Goal: Task Accomplishment & Management: Complete application form

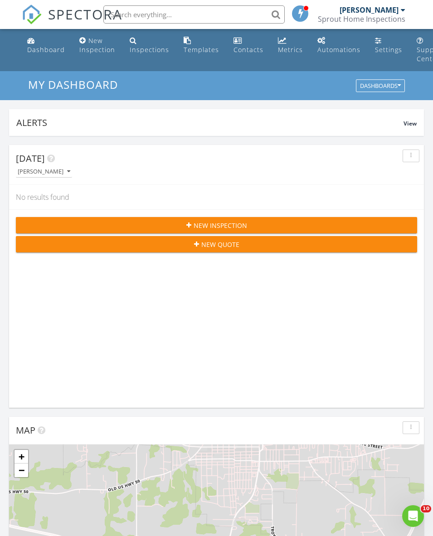
click at [48, 54] on link "Dashboard" at bounding box center [46, 46] width 45 height 26
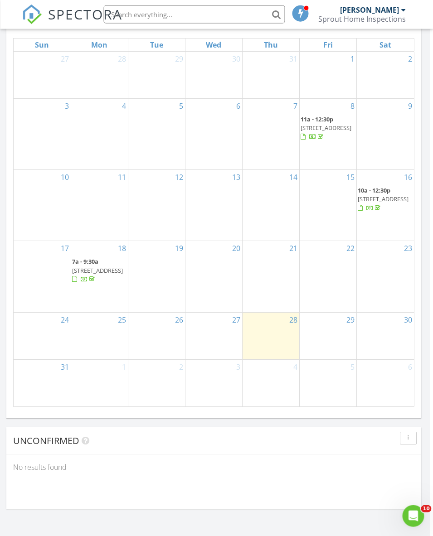
scroll to position [987, 3]
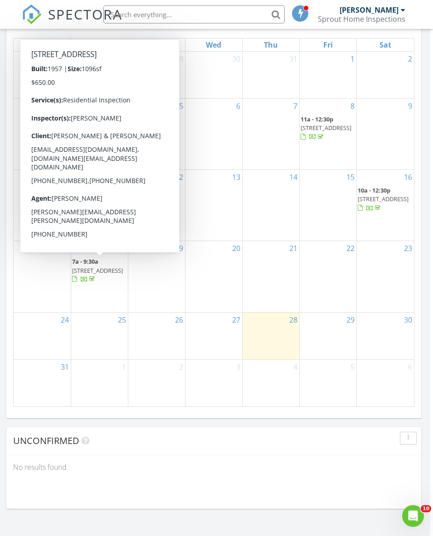
click at [96, 267] on span "6338 Bren Mar Dr, Alexandria 22312" at bounding box center [97, 271] width 51 height 8
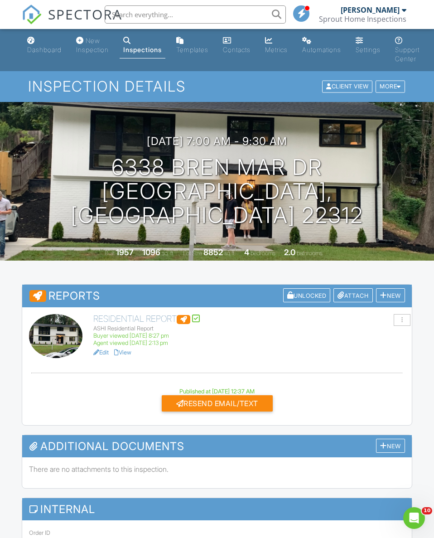
click at [86, 47] on div "New Inspection" at bounding box center [92, 45] width 33 height 17
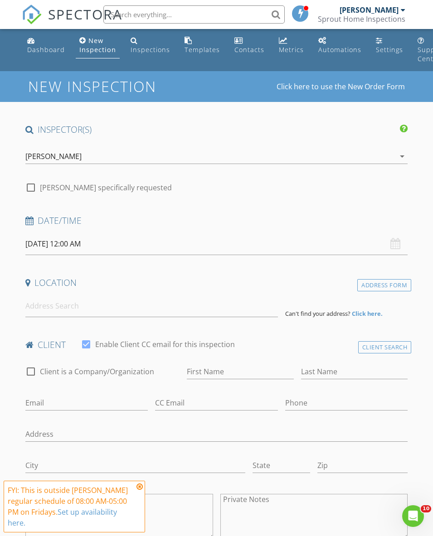
click at [89, 237] on input "08/29/2025 12:00 AM" at bounding box center [216, 244] width 383 height 22
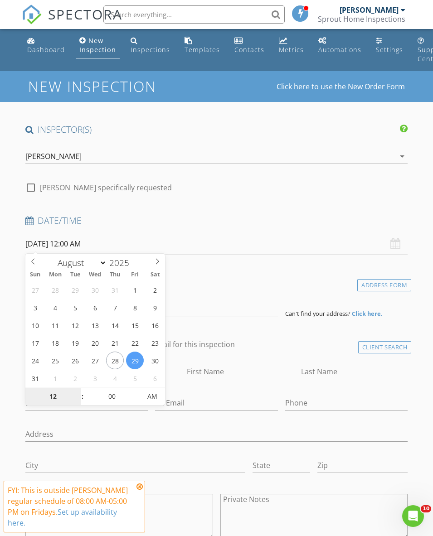
type input "08/30/2025 12:00 AM"
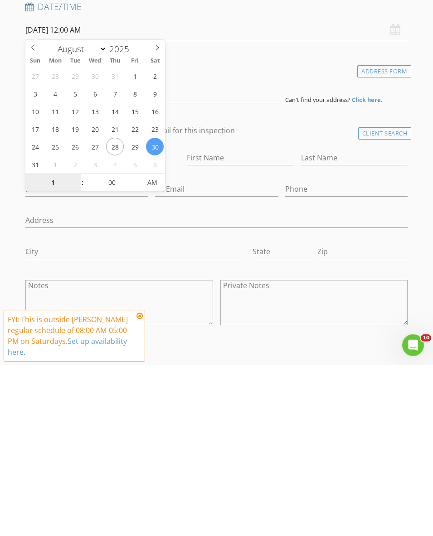
type input "11"
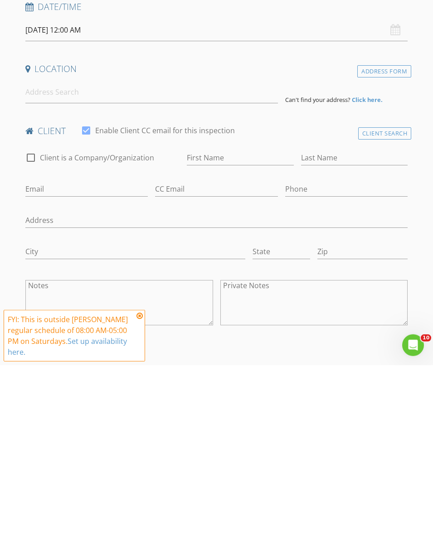
click at [227, 234] on h4 "Location" at bounding box center [216, 240] width 383 height 12
type input "[DATE] 11:00 AM"
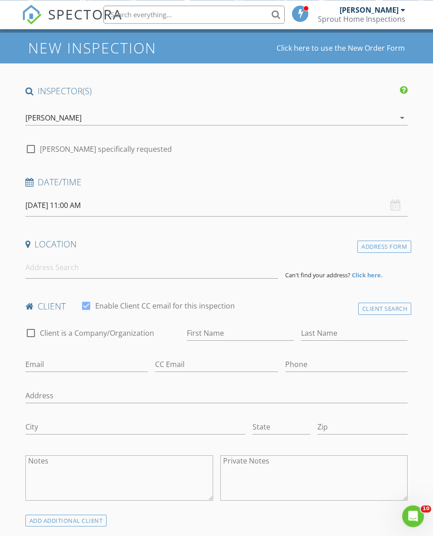
scroll to position [38, 0]
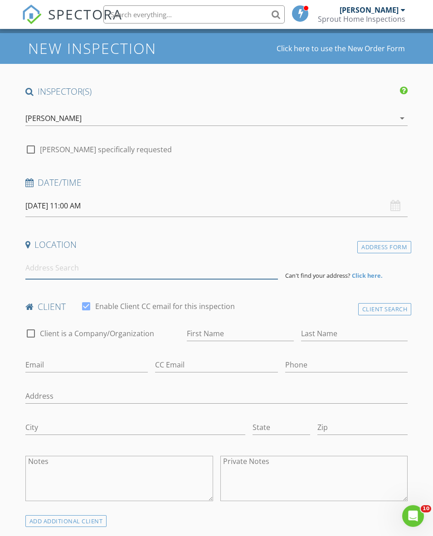
click at [131, 261] on input at bounding box center [151, 268] width 253 height 22
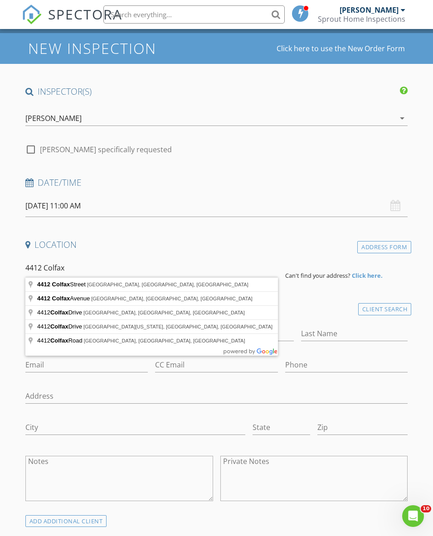
type input "4412 Colfax Street, Kensington, MD, USA"
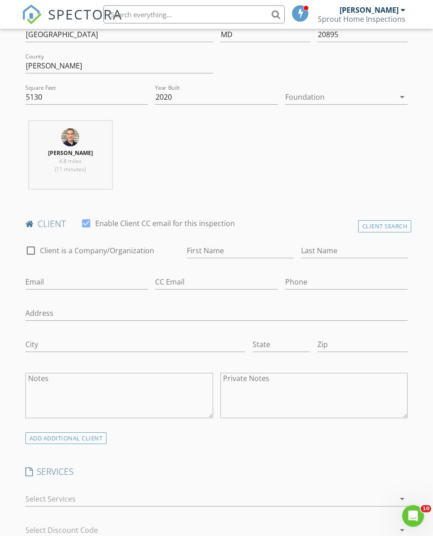
scroll to position [311, 0]
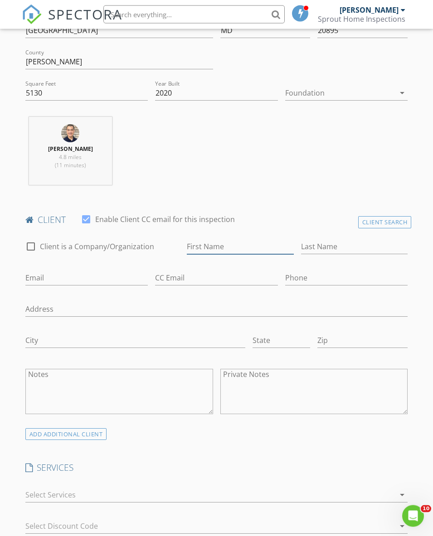
click at [196, 248] on input "First Name" at bounding box center [240, 246] width 107 height 15
type input "[PERSON_NAME]"
click at [301, 239] on input "Last Name" at bounding box center [354, 246] width 107 height 15
type input "[PERSON_NAME]"
click at [148, 271] on input "Email" at bounding box center [86, 278] width 123 height 15
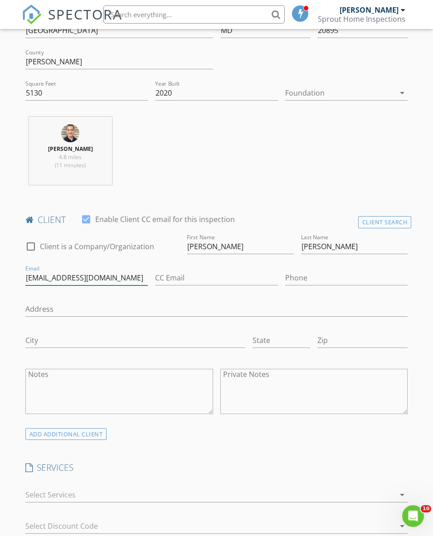
type input "Gspindler@yahoo.com"
click at [285, 273] on input "Phone" at bounding box center [346, 278] width 123 height 15
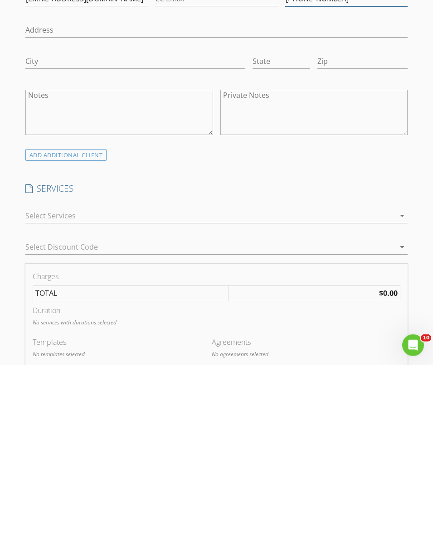
type input "[PHONE_NUMBER]"
click at [144, 380] on div at bounding box center [210, 387] width 370 height 15
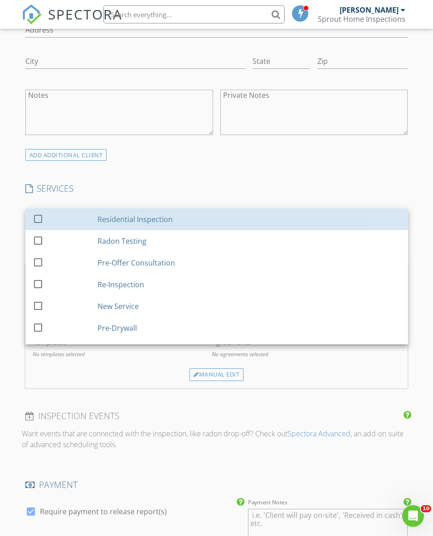
click at [156, 221] on div "Residential Inspection" at bounding box center [134, 219] width 75 height 11
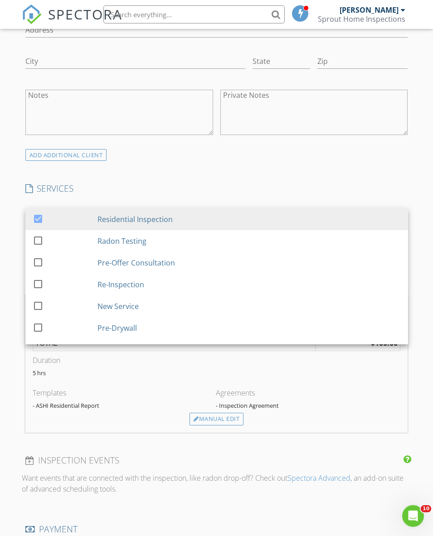
click at [223, 168] on div "INSPECTOR(S) check_box Chris Lee PRIMARY Chris Lee arrow_drop_down check_box_ou…" at bounding box center [217, 303] width 390 height 1539
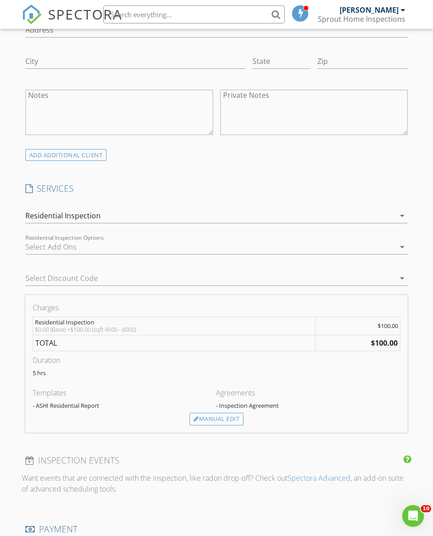
click at [222, 419] on div "Manual Edit" at bounding box center [217, 419] width 54 height 13
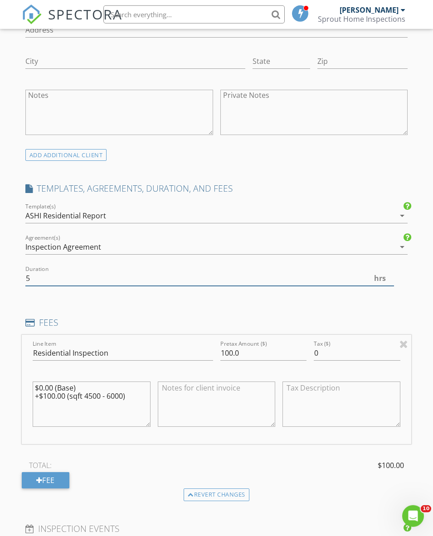
click at [91, 277] on input "5" at bounding box center [209, 278] width 369 height 15
type input "2.5"
click at [264, 355] on input "100.0" at bounding box center [263, 353] width 87 height 15
type input "1"
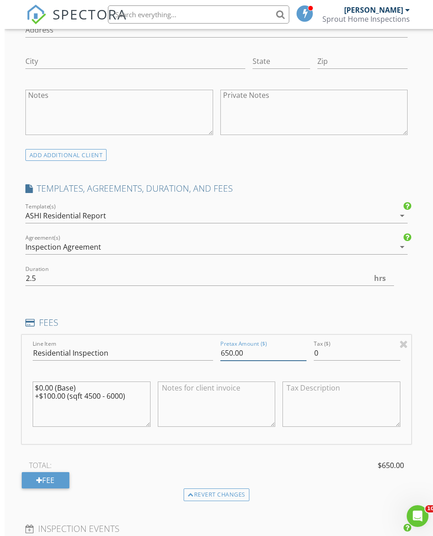
scroll to position [590, 4]
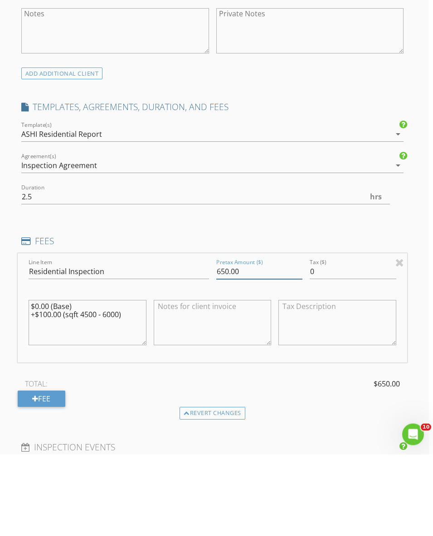
type input "650.00"
click at [137, 382] on textarea "$0.00 (Base) +$100.00 (sqft 4500 - 6000)" at bounding box center [88, 404] width 118 height 45
type textarea "$"
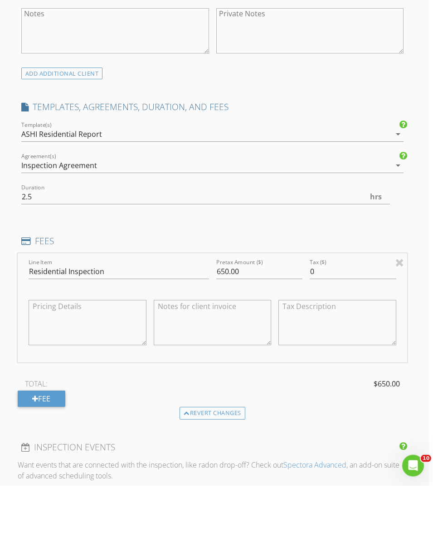
scroll to position [616, 4]
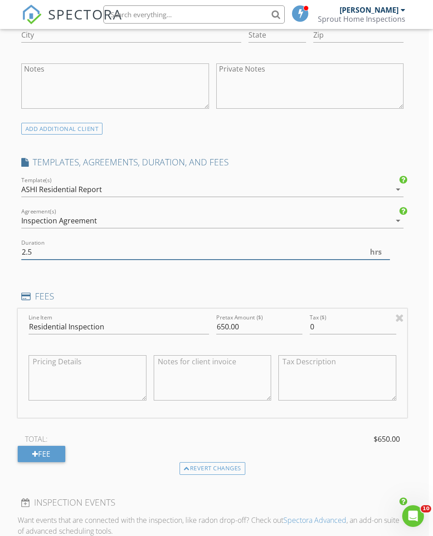
click at [118, 248] on input "2.5" at bounding box center [205, 252] width 369 height 15
type input "2"
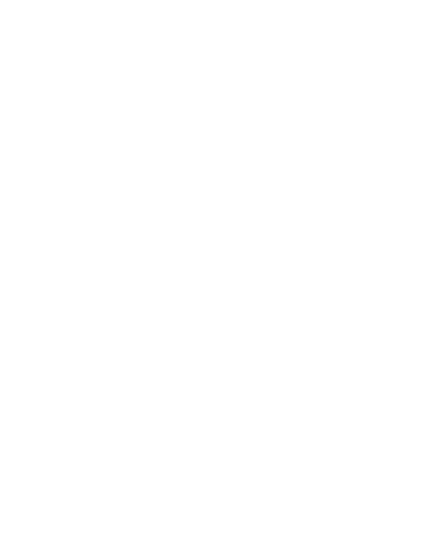
scroll to position [1263, 4]
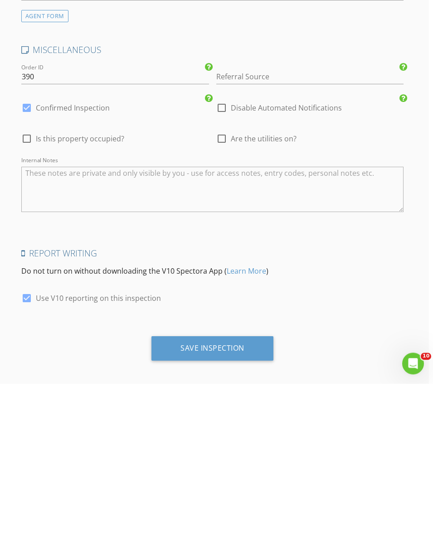
type input "3"
click at [231, 489] on div "Save Inspection" at bounding box center [212, 501] width 122 height 24
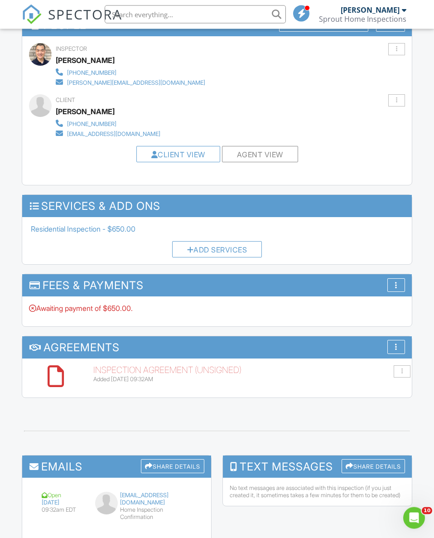
scroll to position [1117, 0]
